Goal: Task Accomplishment & Management: Complete application form

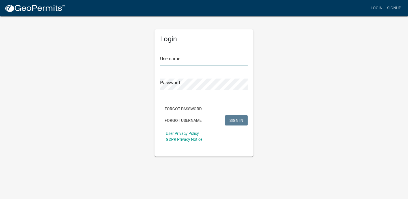
click at [192, 62] on input "Username" at bounding box center [204, 61] width 88 height 12
click at [195, 64] on input "Username" at bounding box center [204, 61] width 88 height 12
type input "[EMAIL_ADDRESS][DOMAIN_NAME]"
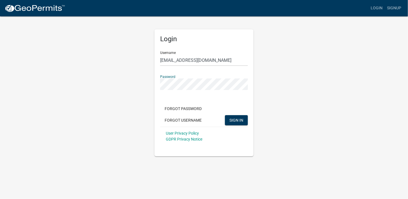
click at [225, 115] on button "SIGN IN" at bounding box center [236, 120] width 23 height 10
